Goal: Task Accomplishment & Management: Complete application form

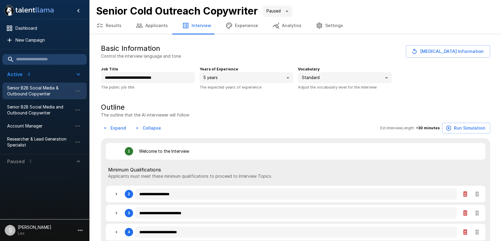
type textarea "*"
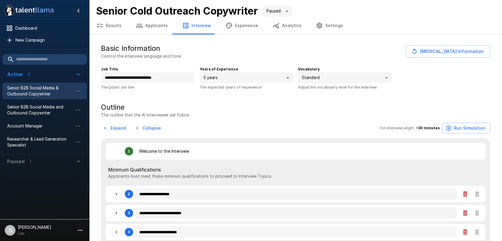
type textarea "*"
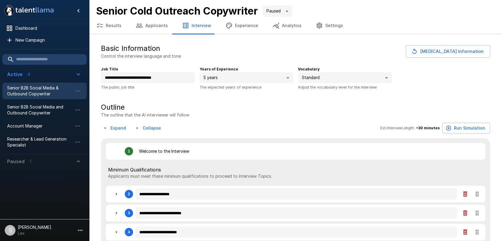
type textarea "*"
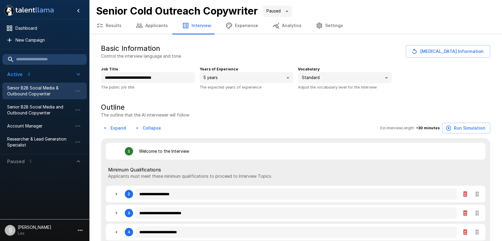
type textarea "*"
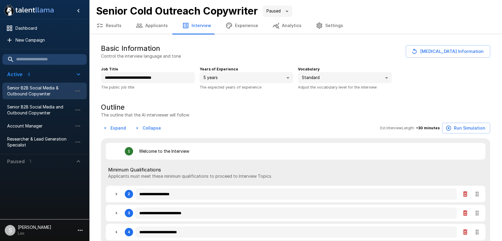
type textarea "*"
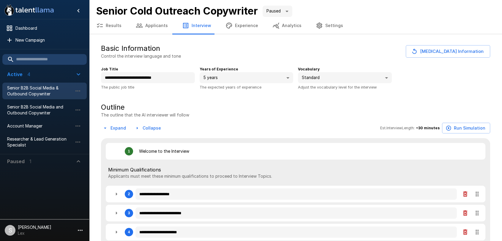
type textarea "*"
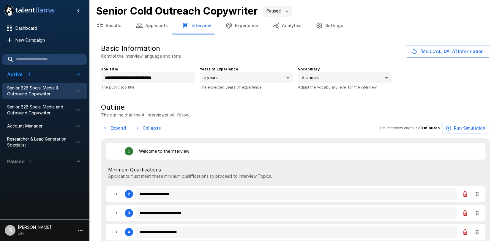
type textarea "*"
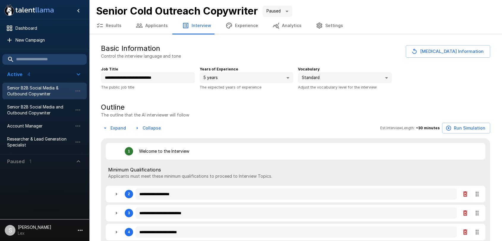
type textarea "*"
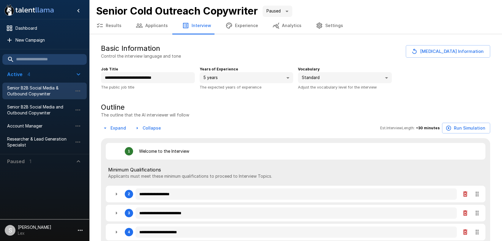
type textarea "*"
click at [22, 90] on span "Senior B2B Social Media & Outbound Copywriter" at bounding box center [39, 91] width 65 height 12
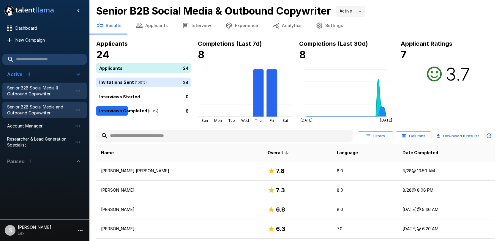
click at [25, 111] on span "Senior B2B Social Media and Outbound Copywriter" at bounding box center [39, 110] width 65 height 12
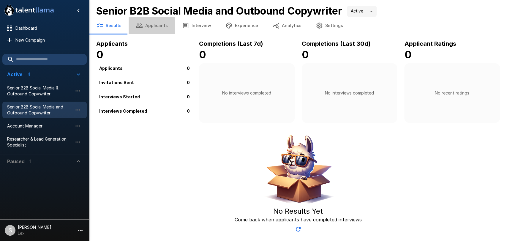
click at [153, 26] on button "Applicants" at bounding box center [152, 25] width 46 height 17
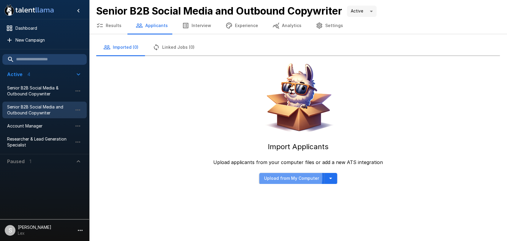
click at [279, 177] on button "Upload from My Computer" at bounding box center [291, 178] width 65 height 11
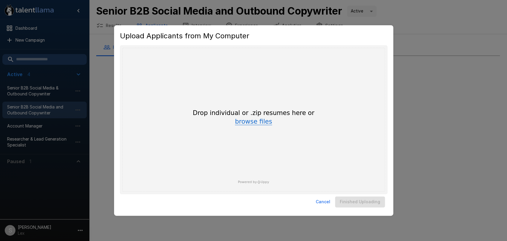
click at [247, 121] on button "browse files" at bounding box center [253, 122] width 37 height 7
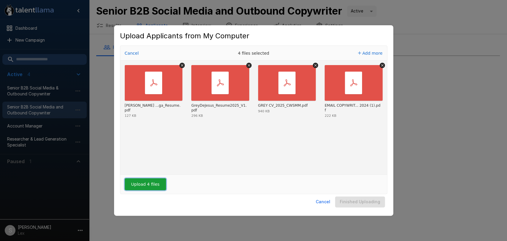
click at [143, 184] on button "Upload 4 files" at bounding box center [145, 184] width 41 height 12
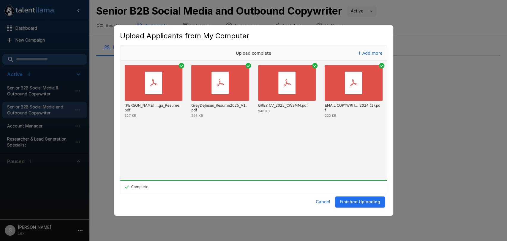
click at [363, 203] on button "Finished Uploading" at bounding box center [360, 201] width 50 height 11
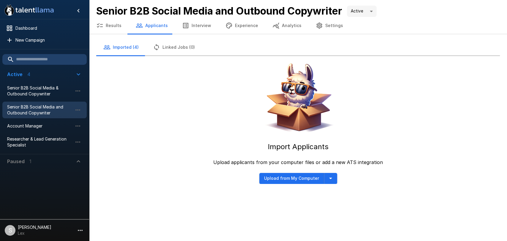
click at [127, 48] on button "Imported (4)" at bounding box center [121, 47] width 50 height 17
click at [113, 27] on button "Results" at bounding box center [109, 25] width 40 height 17
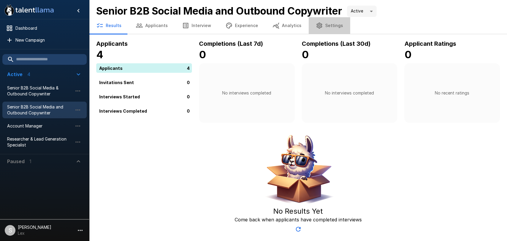
click at [326, 27] on button "Settings" at bounding box center [330, 25] width 42 height 17
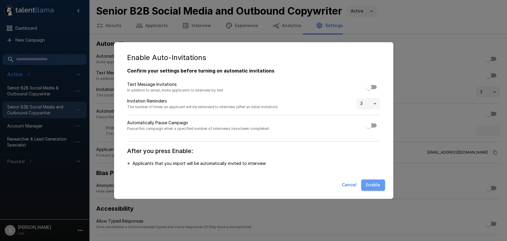
click at [373, 185] on button "Enable" at bounding box center [373, 184] width 24 height 11
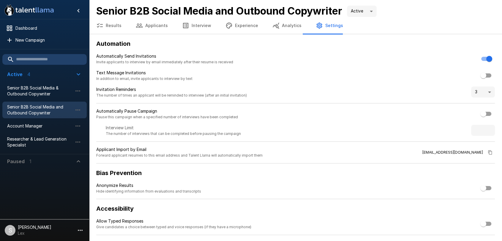
click at [139, 27] on icon "button" at bounding box center [139, 25] width 7 height 7
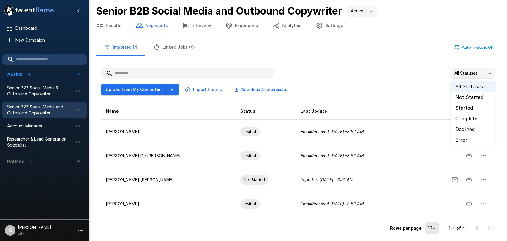
click at [491, 73] on body ".st0{fill:#FFFFFF;} .st1{fill:#76a4ed;} Dashboard New Campaign Active 4 Senior …" at bounding box center [253, 120] width 507 height 241
click at [462, 138] on li "Error" at bounding box center [473, 140] width 45 height 11
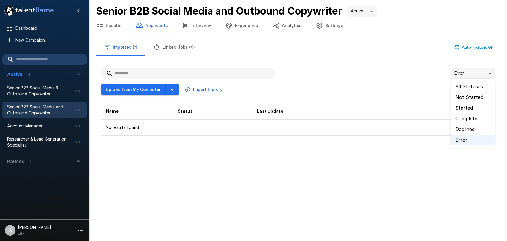
click at [491, 72] on body ".st0{fill:#FFFFFF;} .st1{fill:#76a4ed;} Dashboard New Campaign Active 4 Senior …" at bounding box center [253, 120] width 507 height 241
click at [471, 86] on li "All Statuses" at bounding box center [473, 86] width 45 height 11
type input "**"
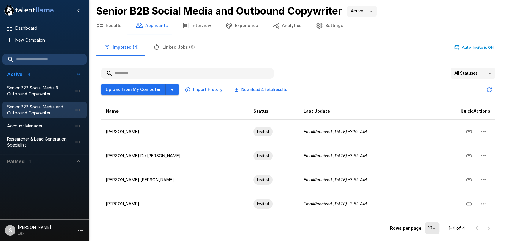
click at [108, 25] on button "Results" at bounding box center [109, 25] width 40 height 17
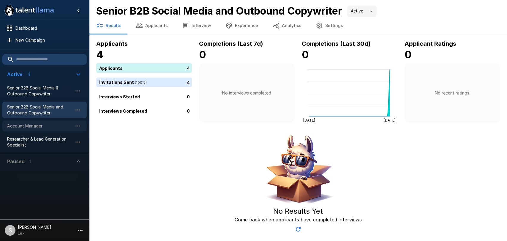
click at [29, 129] on span "Account Manager" at bounding box center [39, 126] width 65 height 6
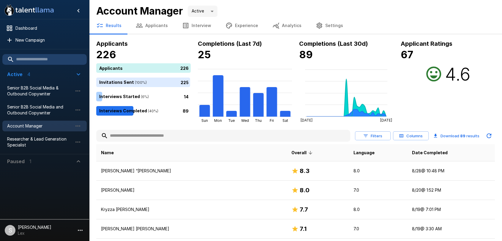
click at [155, 24] on button "Applicants" at bounding box center [152, 25] width 46 height 17
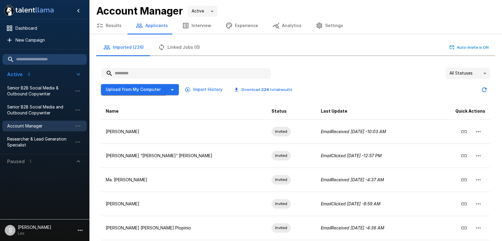
click at [152, 91] on button "Upload from My Computer" at bounding box center [133, 89] width 65 height 11
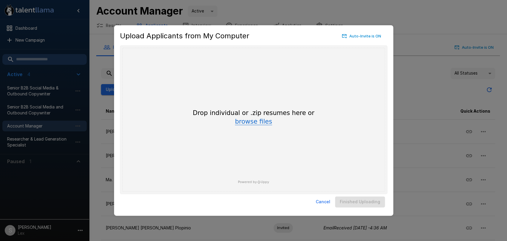
click at [247, 121] on button "browse files" at bounding box center [253, 122] width 37 height 7
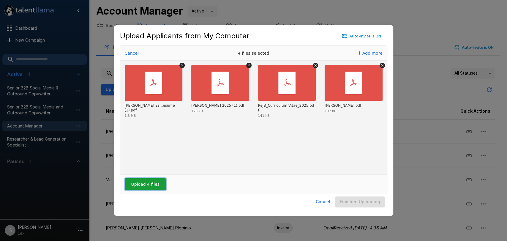
click at [146, 185] on button "Upload 4 files" at bounding box center [145, 184] width 41 height 12
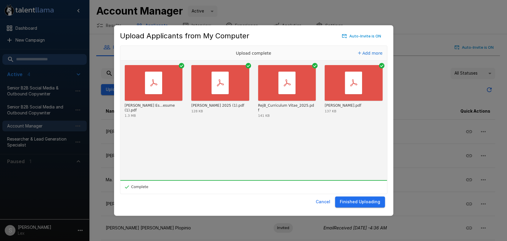
click at [367, 203] on button "Finished Uploading" at bounding box center [360, 201] width 50 height 11
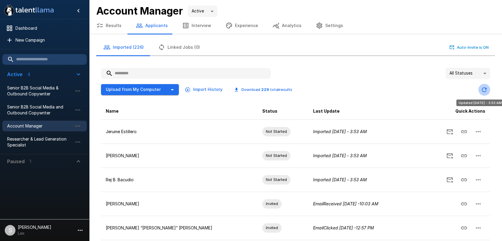
click at [482, 88] on icon "Updated Today - 3:53 AM" at bounding box center [484, 89] width 5 height 5
click at [486, 73] on body ".st0{fill:#FFFFFF;} .st1{fill:#76a4ed;} Dashboard New Campaign Active 4 Senior …" at bounding box center [251, 120] width 502 height 241
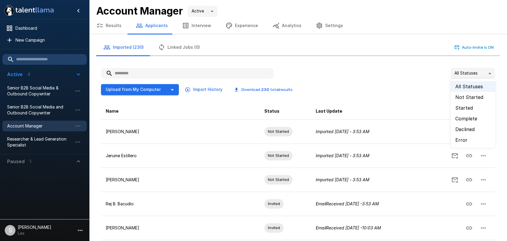
click at [459, 138] on li "Error" at bounding box center [473, 140] width 45 height 11
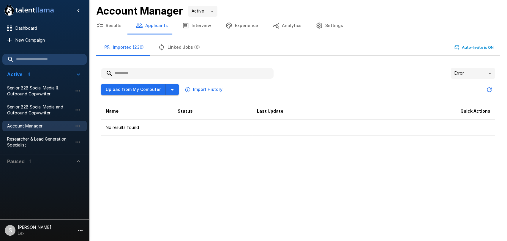
click at [491, 71] on body ".st0{fill:#FFFFFF;} .st1{fill:#76a4ed;} Dashboard New Campaign Active 4 Senior …" at bounding box center [253, 120] width 507 height 241
drag, startPoint x: 465, startPoint y: 84, endPoint x: 420, endPoint y: 76, distance: 45.3
click at [465, 84] on li "All Statuses" at bounding box center [473, 86] width 45 height 11
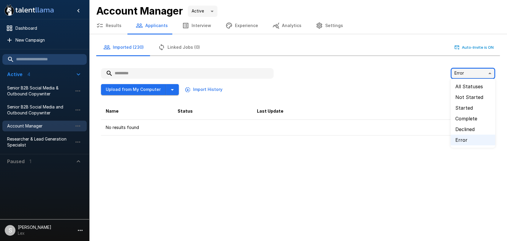
type input "**"
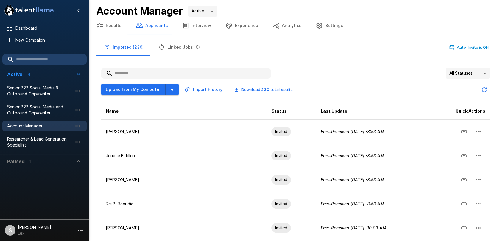
click at [110, 25] on button "Results" at bounding box center [109, 25] width 40 height 17
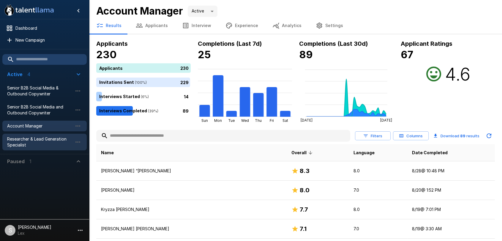
click at [34, 138] on span "Researcher & Lead Generation Specialist" at bounding box center [39, 142] width 65 height 12
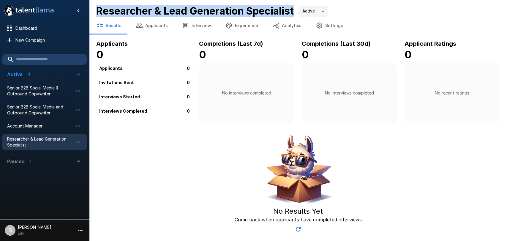
drag, startPoint x: 97, startPoint y: 10, endPoint x: 295, endPoint y: 16, distance: 198.2
click at [294, 16] on b "Researcher & Lead Generation Specialist" at bounding box center [195, 11] width 198 height 12
copy b "Researcher & Lead Generation Specialist"
click at [192, 26] on button "Interview" at bounding box center [196, 25] width 43 height 17
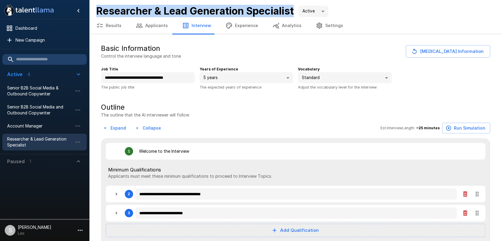
type textarea "*"
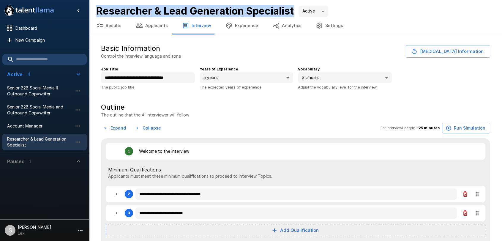
type textarea "*"
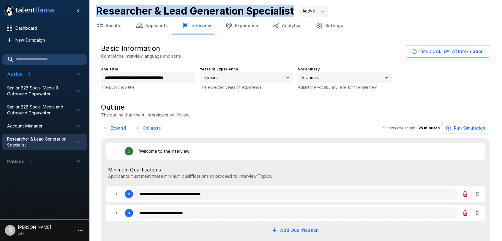
type textarea "*"
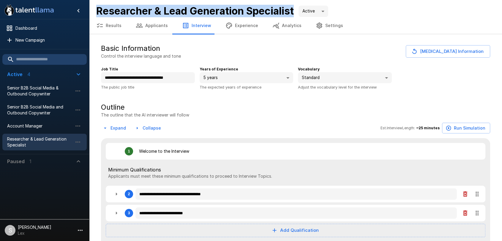
type textarea "*"
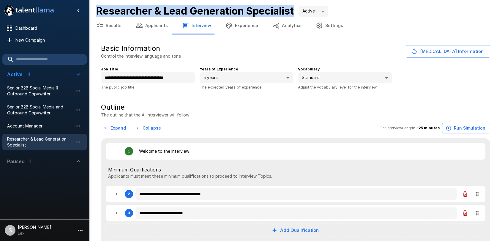
type textarea "*"
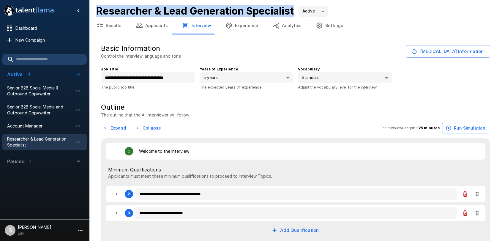
type textarea "*"
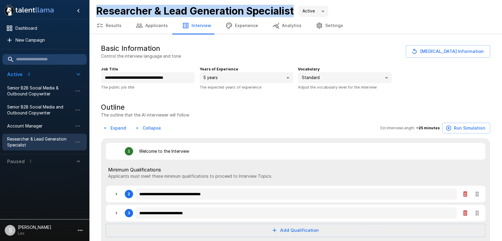
type textarea "*"
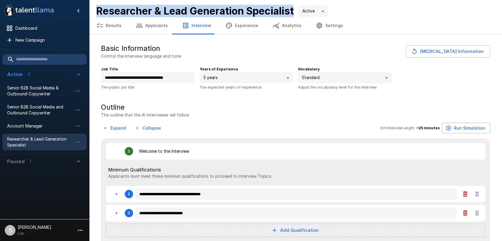
type textarea "*"
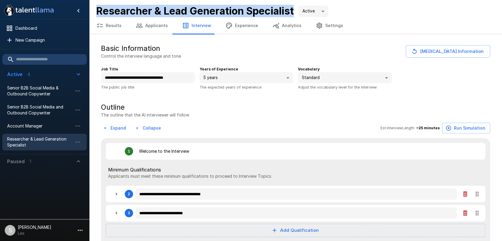
type textarea "*"
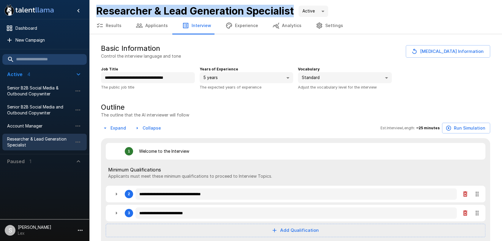
type textarea "*"
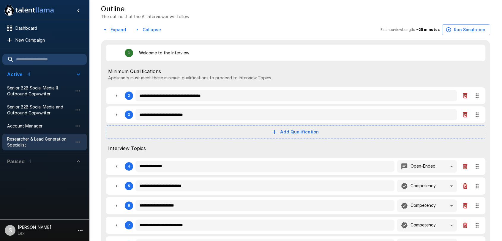
scroll to position [100, 0]
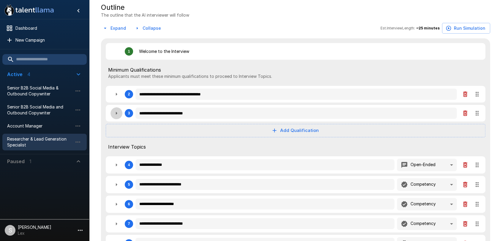
click at [117, 115] on icon "button" at bounding box center [116, 113] width 7 height 7
type textarea "*"
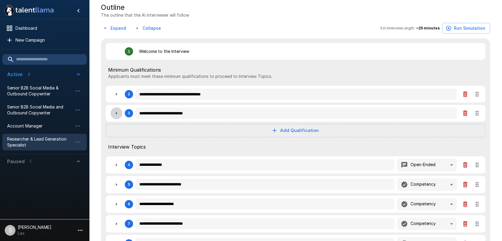
type textarea "*"
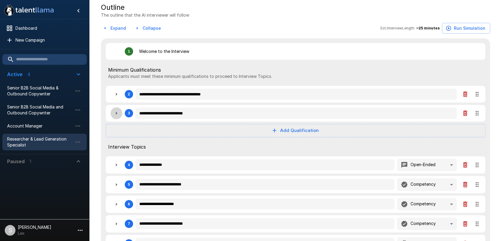
type textarea "*"
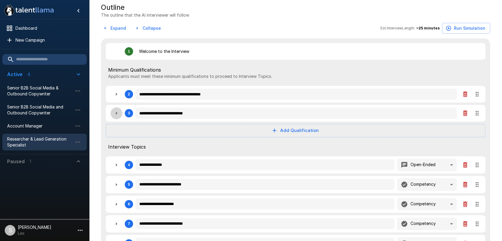
type textarea "*"
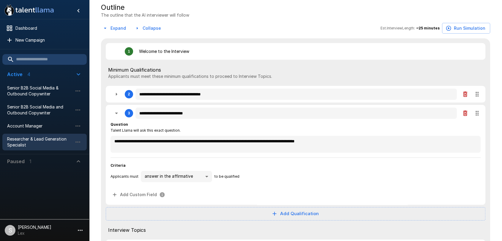
type textarea "*"
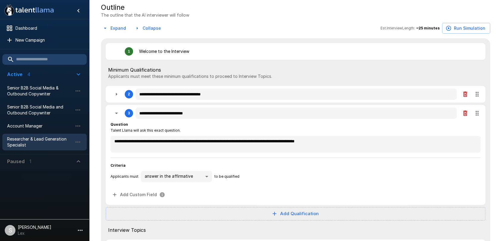
type textarea "*"
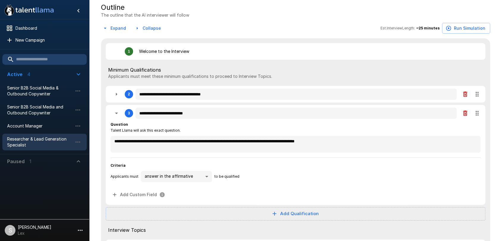
type textarea "*"
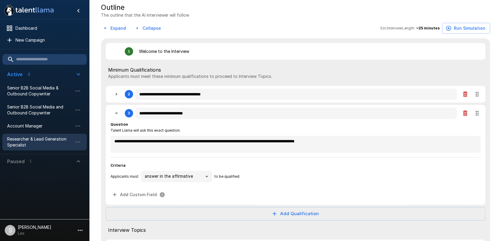
type textarea "*"
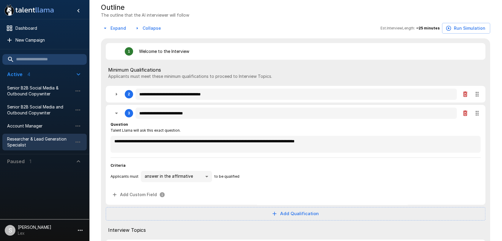
type textarea "*"
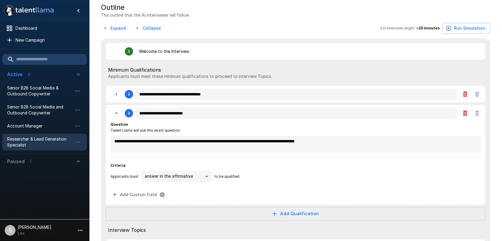
type textarea "*"
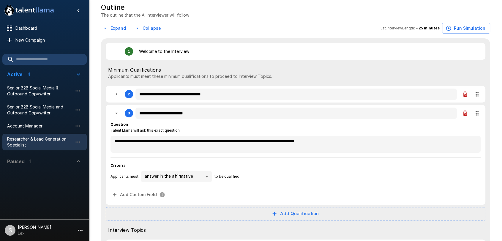
type textarea "*"
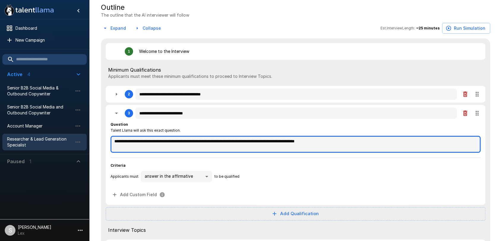
type textarea "*"
drag, startPoint x: 113, startPoint y: 139, endPoint x: 363, endPoint y: 141, distance: 249.5
click at [363, 141] on textarea "**********" at bounding box center [295, 144] width 370 height 17
type textarea "*"
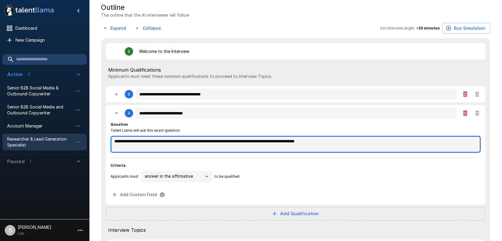
type textarea "*"
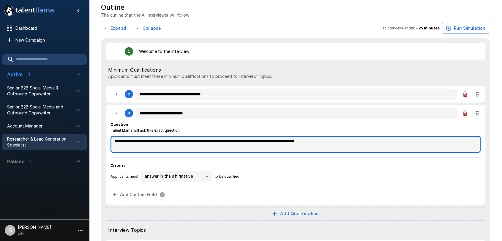
type textarea "*"
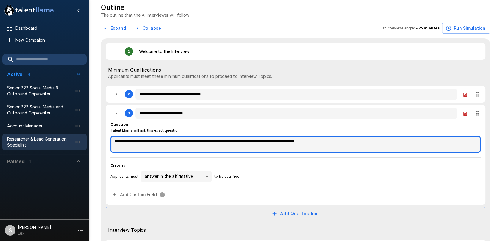
type textarea "*"
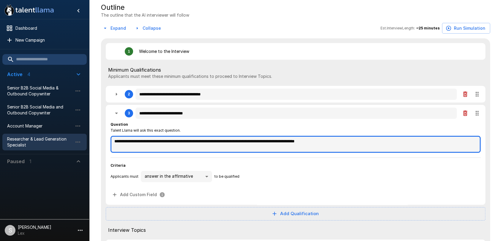
type textarea "*"
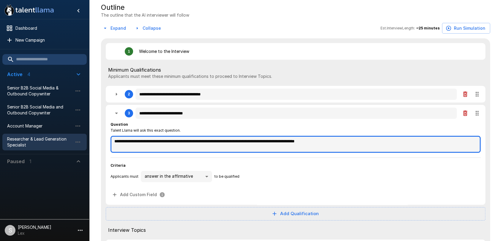
type textarea "*"
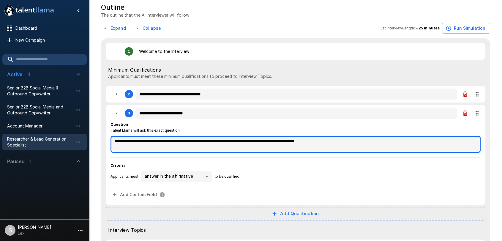
type textarea "*"
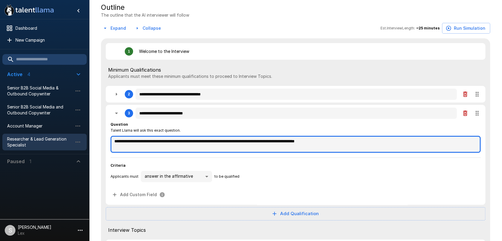
type textarea "*"
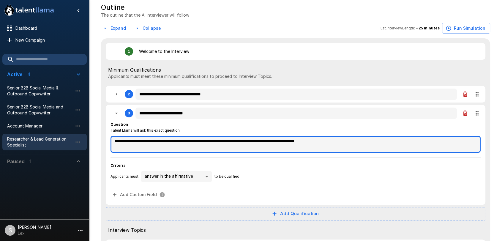
type textarea "*"
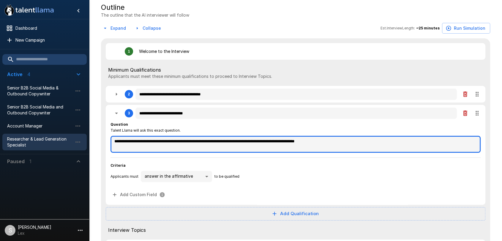
type textarea "*"
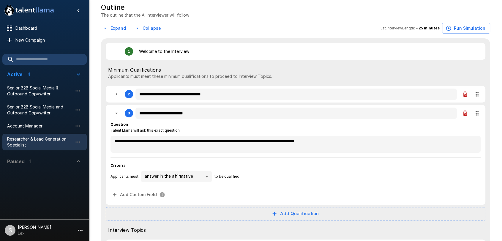
type textarea "*"
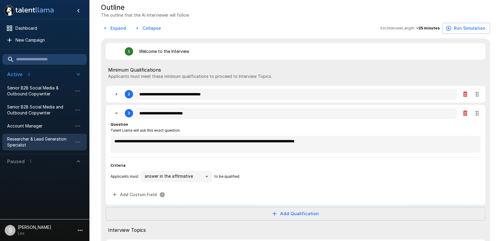
type textarea "*"
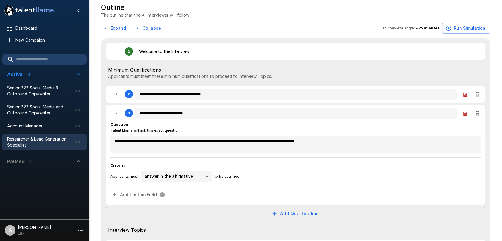
type textarea "*"
click at [115, 114] on icon "button" at bounding box center [116, 113] width 7 height 7
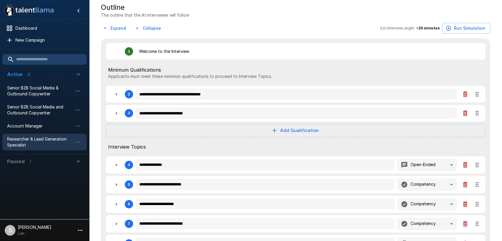
click at [119, 183] on icon "button" at bounding box center [116, 184] width 7 height 7
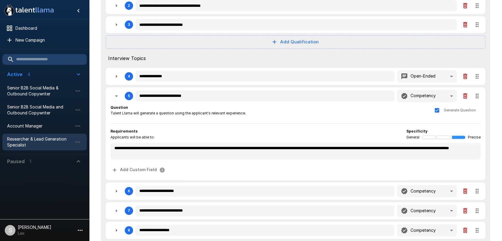
scroll to position [190, 0]
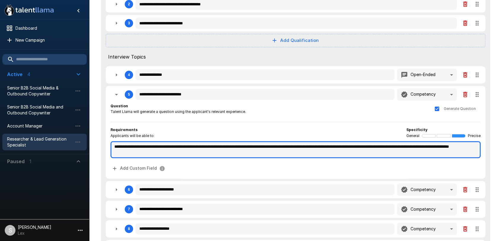
drag, startPoint x: 115, startPoint y: 146, endPoint x: 187, endPoint y: 153, distance: 72.3
click at [187, 153] on textarea "**********" at bounding box center [295, 149] width 370 height 17
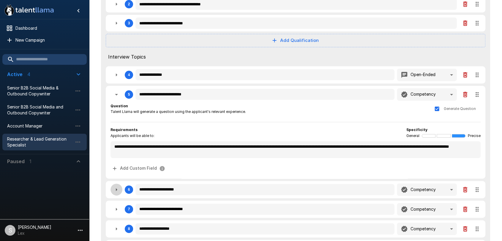
click at [116, 189] on icon "button" at bounding box center [116, 189] width 1 height 3
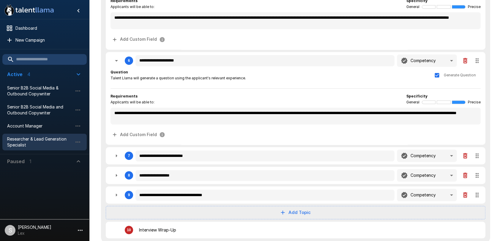
scroll to position [320, 0]
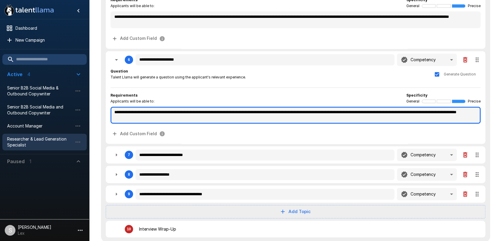
drag, startPoint x: 128, startPoint y: 111, endPoint x: 237, endPoint y: 119, distance: 109.0
click at [237, 119] on textarea "**********" at bounding box center [295, 115] width 370 height 17
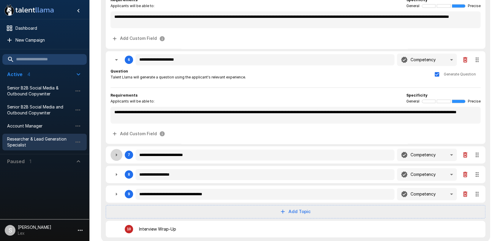
click at [117, 156] on icon "button" at bounding box center [116, 154] width 7 height 7
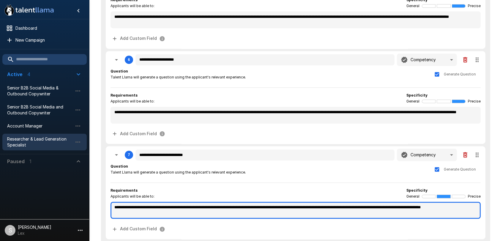
drag, startPoint x: 112, startPoint y: 203, endPoint x: 181, endPoint y: 214, distance: 69.7
click at [181, 214] on textarea "**********" at bounding box center [295, 210] width 370 height 17
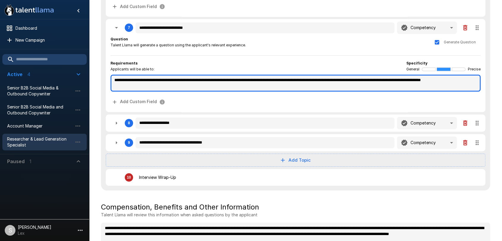
scroll to position [450, 0]
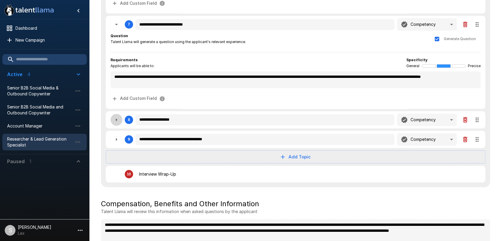
click at [118, 119] on icon "button" at bounding box center [116, 119] width 7 height 7
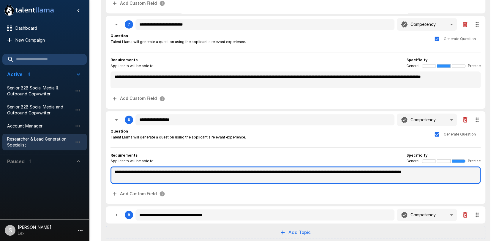
drag, startPoint x: 113, startPoint y: 169, endPoint x: 158, endPoint y: 179, distance: 45.8
click at [158, 179] on textarea "**********" at bounding box center [295, 174] width 370 height 17
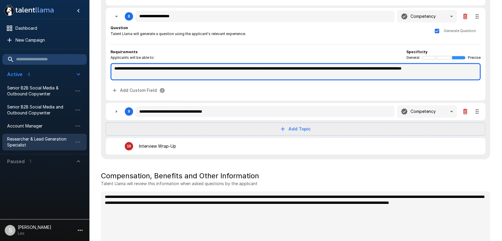
scroll to position [561, 0]
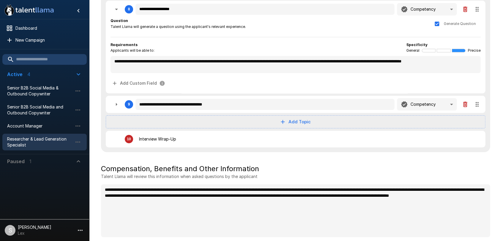
click at [117, 105] on icon "button" at bounding box center [116, 104] width 7 height 7
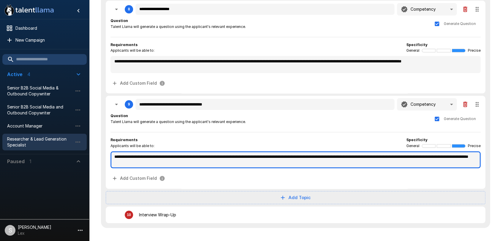
drag, startPoint x: 113, startPoint y: 153, endPoint x: 256, endPoint y: 162, distance: 142.8
click at [256, 162] on textarea "**********" at bounding box center [295, 159] width 370 height 17
